Goal: Task Accomplishment & Management: Manage account settings

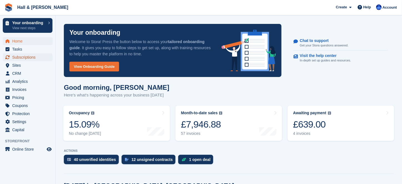
click at [29, 57] on span "Subscriptions" at bounding box center [28, 57] width 33 height 8
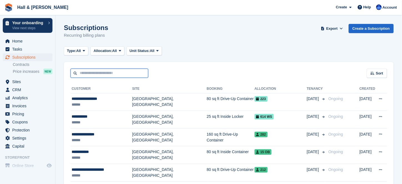
click at [80, 73] on input "text" at bounding box center [110, 73] width 78 height 9
type input "*******"
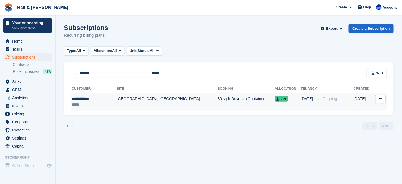
click at [381, 98] on icon at bounding box center [380, 99] width 3 height 4
click at [366, 128] on p "Cancel subscription" at bounding box center [359, 128] width 48 height 7
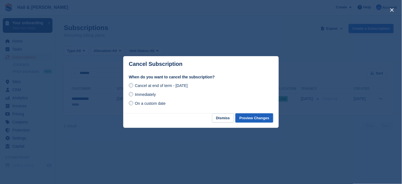
click at [250, 119] on button "Preview Changes" at bounding box center [254, 117] width 38 height 9
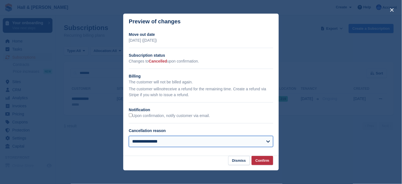
click at [268, 143] on select "**********" at bounding box center [201, 141] width 144 height 11
select select "**********"
click at [129, 136] on select "**********" at bounding box center [201, 141] width 144 height 11
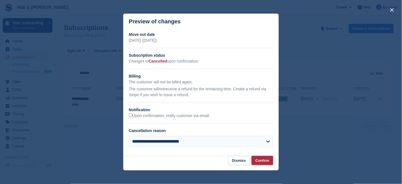
click at [263, 162] on button "Confirm" at bounding box center [262, 160] width 22 height 9
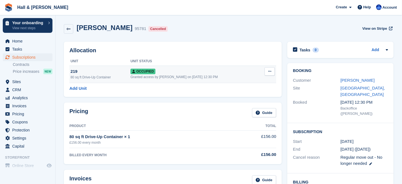
click at [270, 71] on icon at bounding box center [269, 71] width 3 height 4
click at [235, 100] on p "Deallocate" at bounding box center [248, 101] width 48 height 7
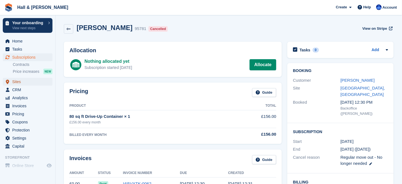
click at [18, 81] on span "Sites" at bounding box center [28, 82] width 33 height 8
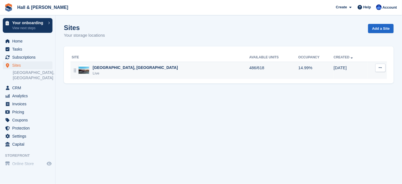
click at [112, 66] on div "[GEOGRAPHIC_DATA], [GEOGRAPHIC_DATA]" at bounding box center [135, 68] width 85 height 6
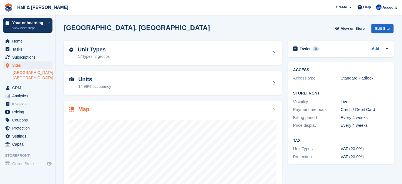
scroll to position [28, 0]
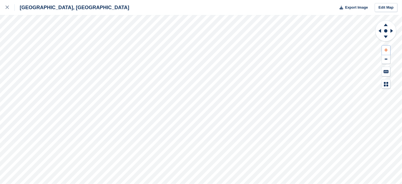
click at [386, 49] on icon at bounding box center [385, 49] width 3 height 3
click at [391, 31] on icon at bounding box center [392, 31] width 2 height 4
click at [379, 32] on icon at bounding box center [379, 31] width 7 height 14
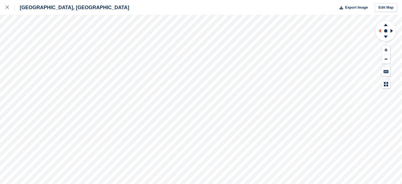
click at [379, 32] on icon at bounding box center [379, 31] width 7 height 14
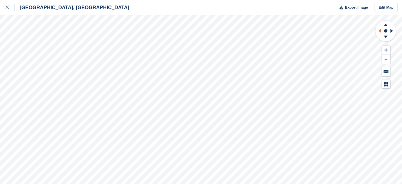
click at [379, 32] on icon at bounding box center [379, 31] width 7 height 14
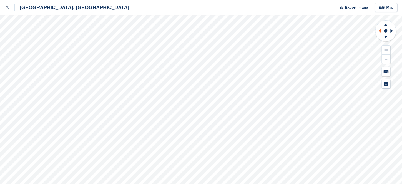
click at [379, 32] on icon at bounding box center [379, 31] width 7 height 14
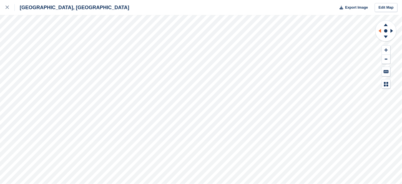
click at [379, 32] on icon at bounding box center [379, 31] width 7 height 14
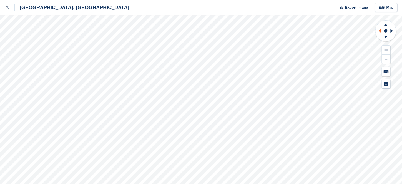
click at [379, 32] on icon at bounding box center [379, 31] width 7 height 14
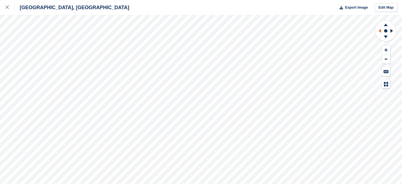
click at [379, 32] on icon at bounding box center [379, 31] width 7 height 14
click at [387, 50] on icon at bounding box center [385, 49] width 3 height 3
click at [392, 30] on icon at bounding box center [392, 31] width 2 height 4
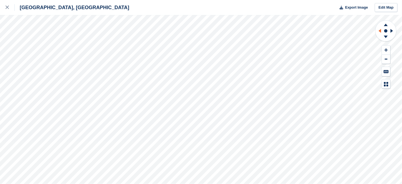
click at [380, 31] on icon at bounding box center [380, 31] width 2 height 4
